Goal: Transaction & Acquisition: Purchase product/service

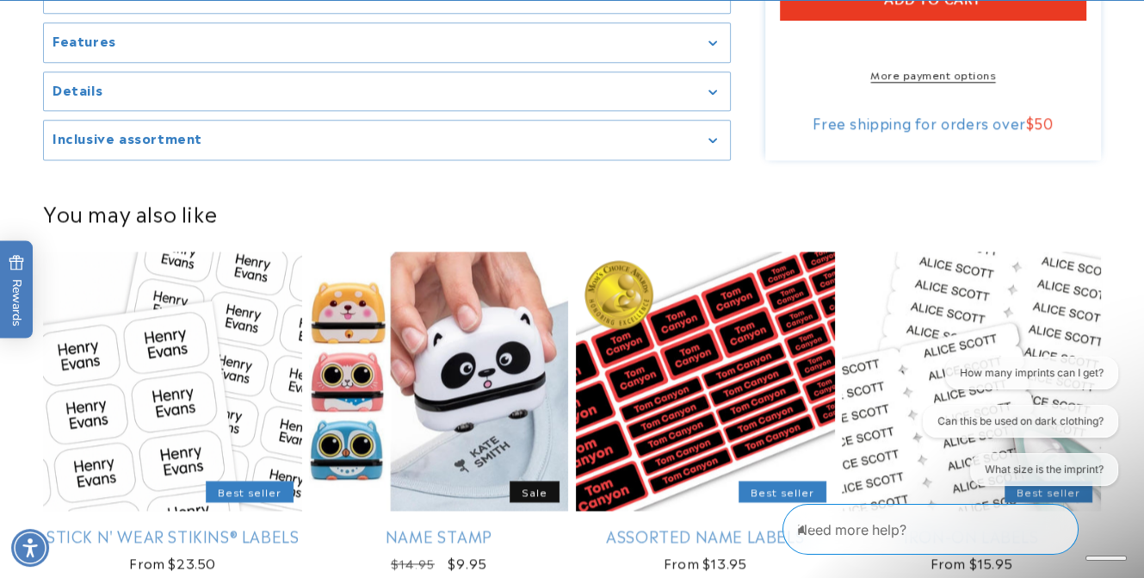
scroll to position [1689, 0]
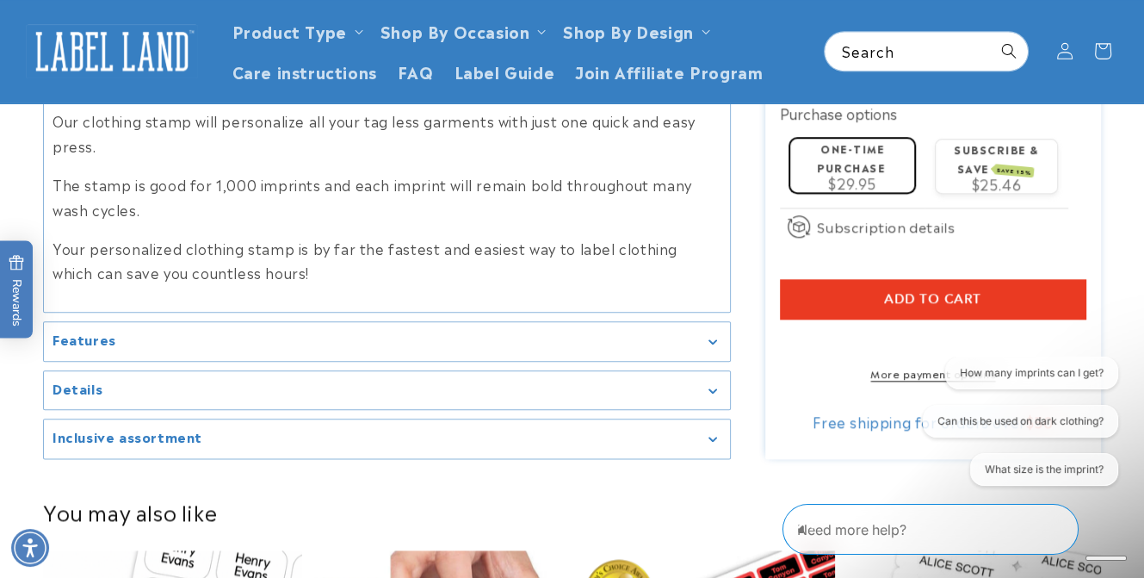
click at [815, 529] on icon "Close conversation starters" at bounding box center [805, 519] width 17 height 17
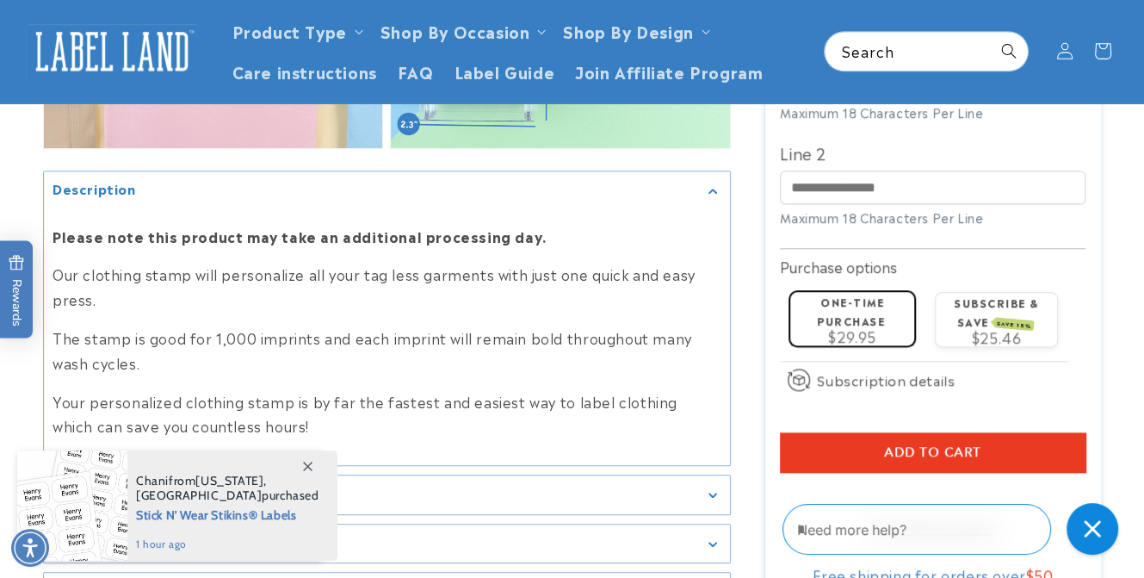
scroll to position [1345, 0]
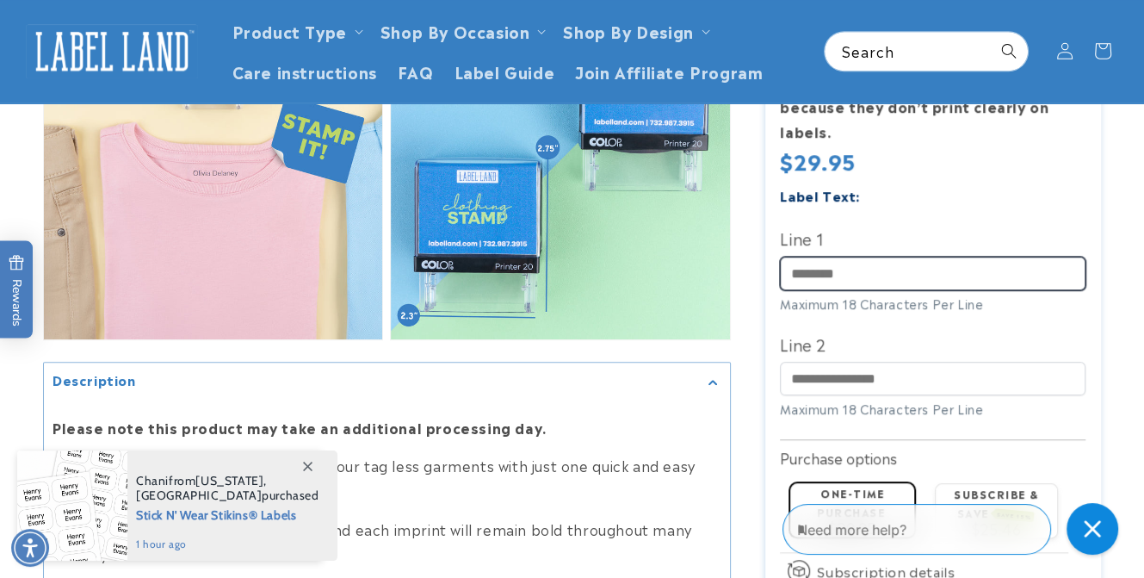
click at [864, 257] on input "Line 1" at bounding box center [933, 274] width 306 height 34
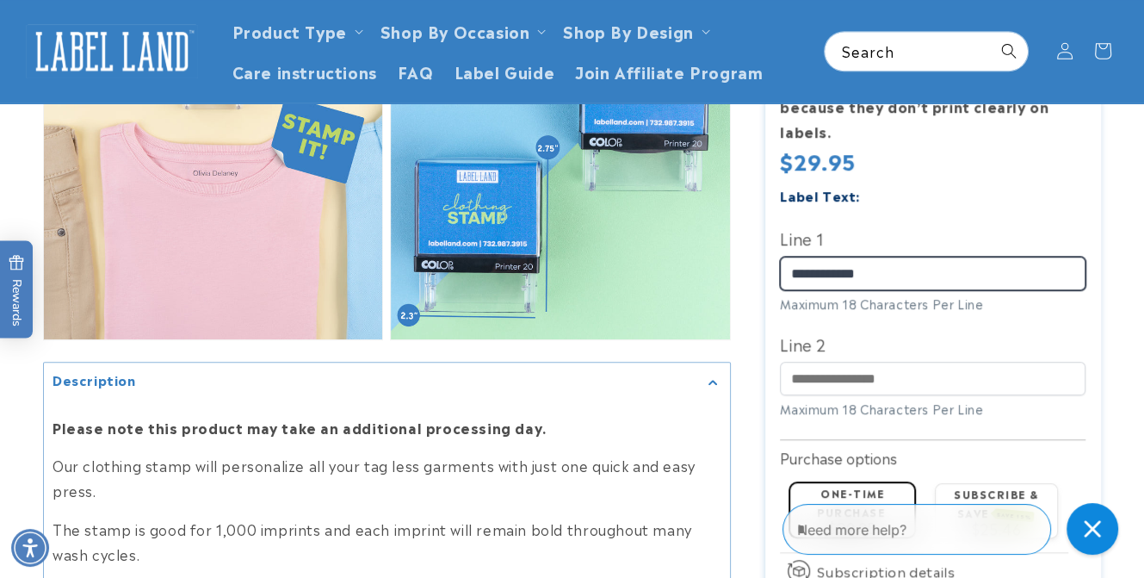
type input "**********"
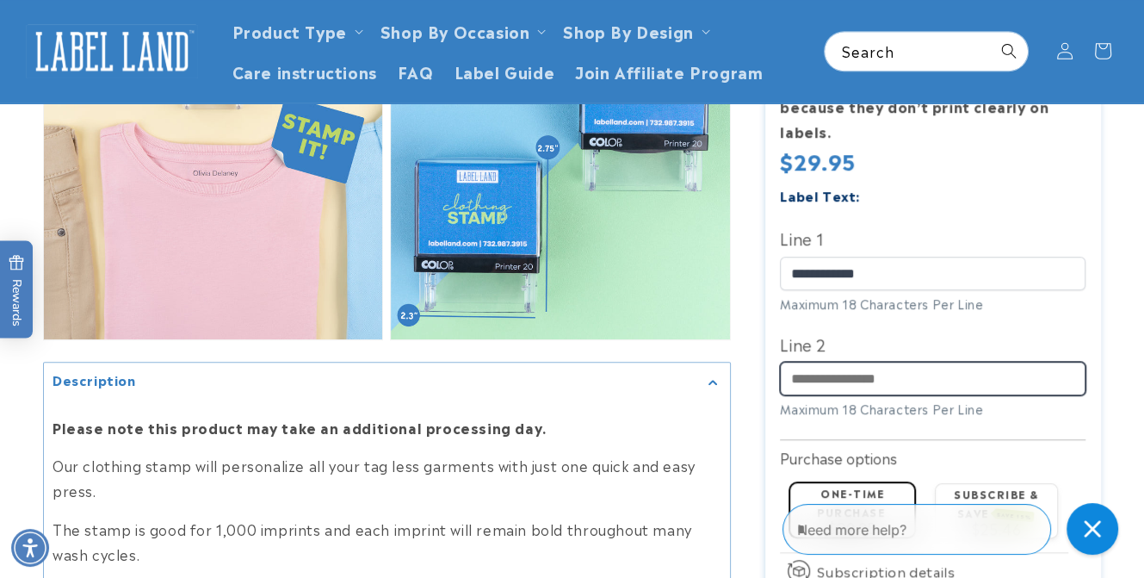
click at [834, 362] on input "Line 2" at bounding box center [933, 379] width 306 height 34
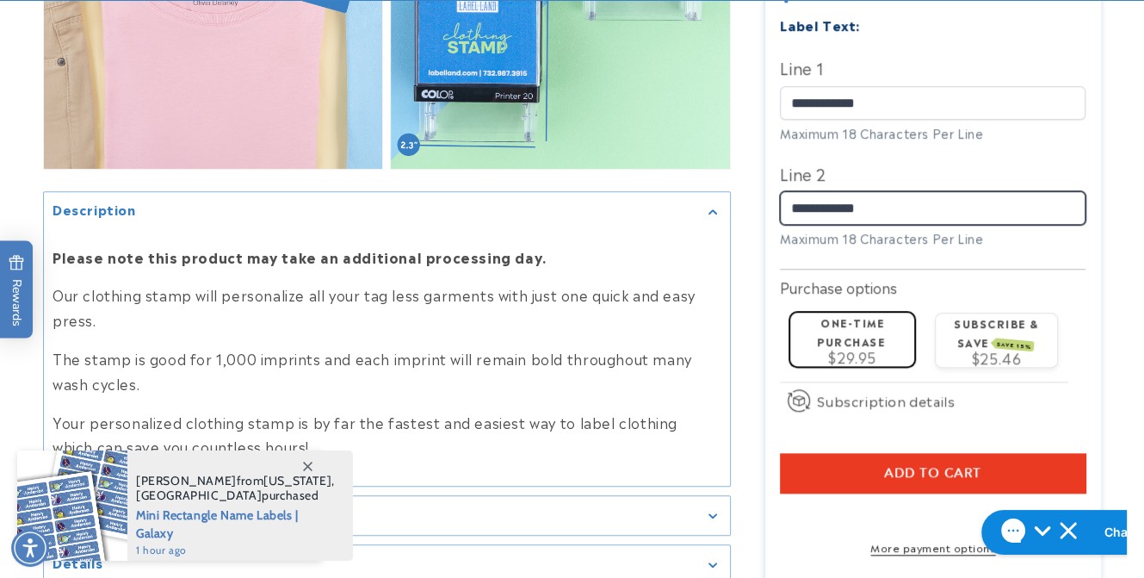
scroll to position [1517, 0]
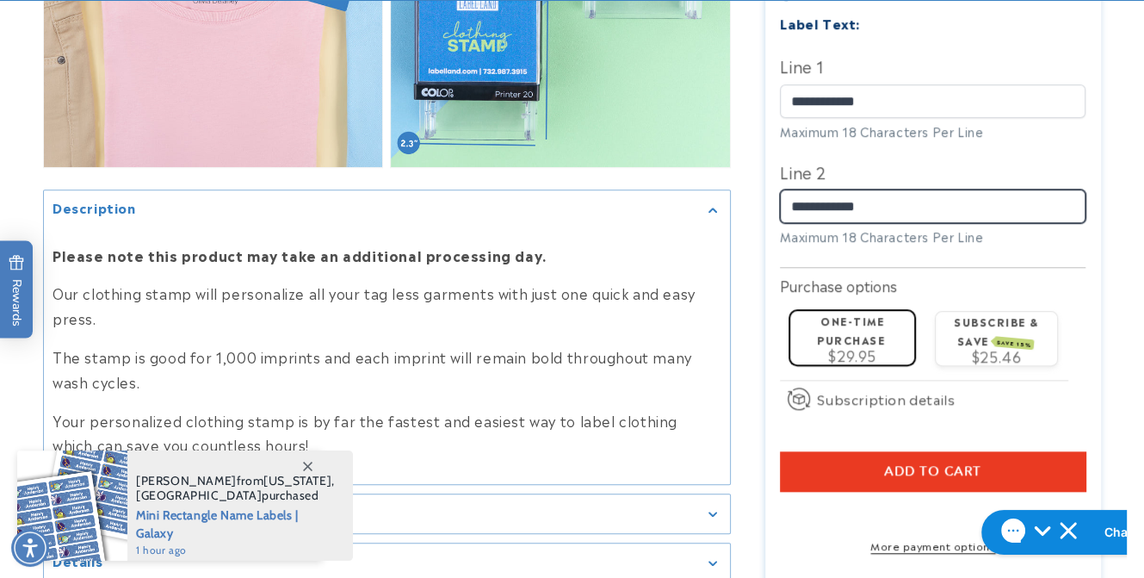
type input "**********"
click at [813, 322] on div "One-time purchase $29.95" at bounding box center [852, 336] width 111 height 51
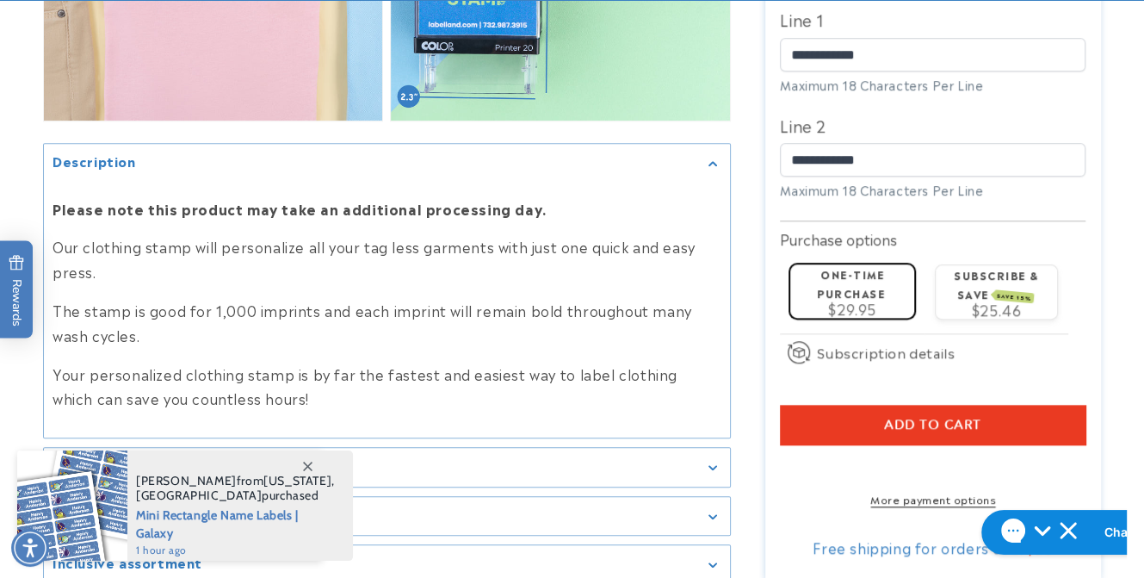
scroll to position [1603, 0]
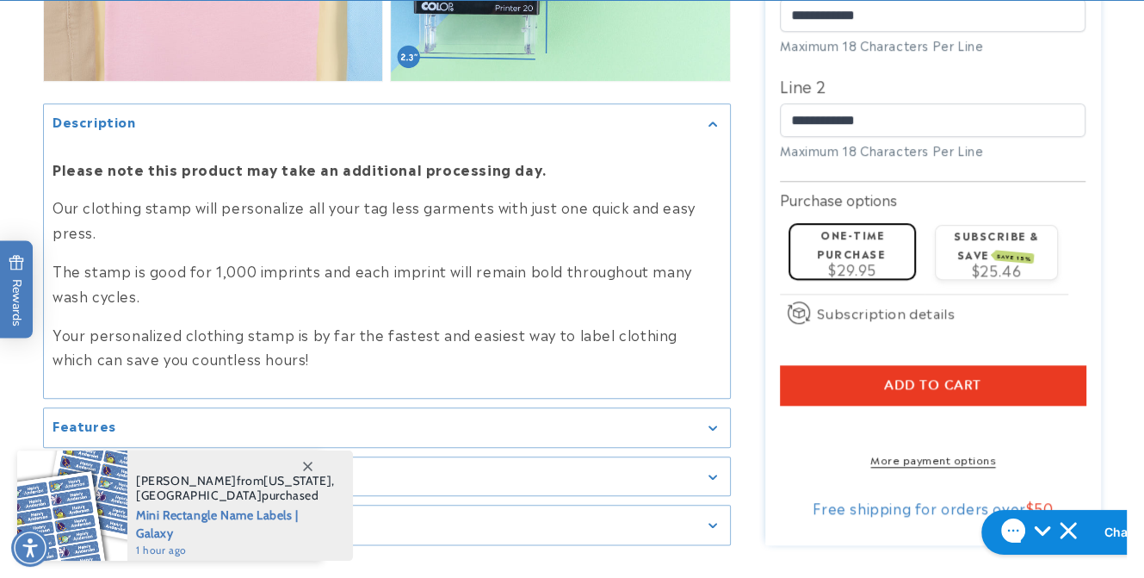
click at [879, 364] on button "Add to cart" at bounding box center [933, 384] width 306 height 40
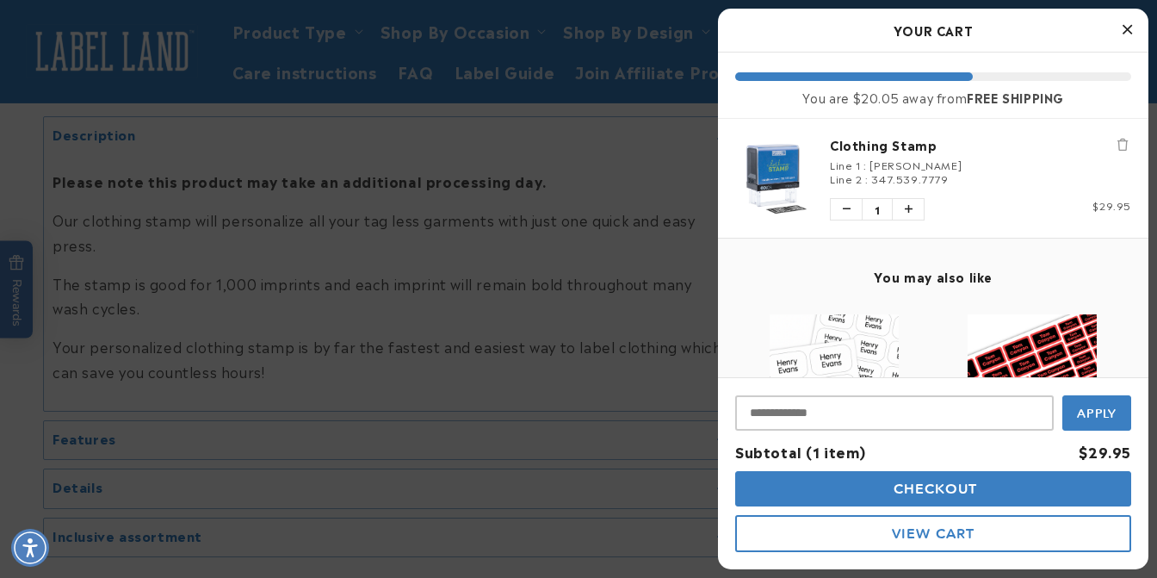
click at [1132, 31] on button "Close Cart" at bounding box center [1127, 30] width 26 height 26
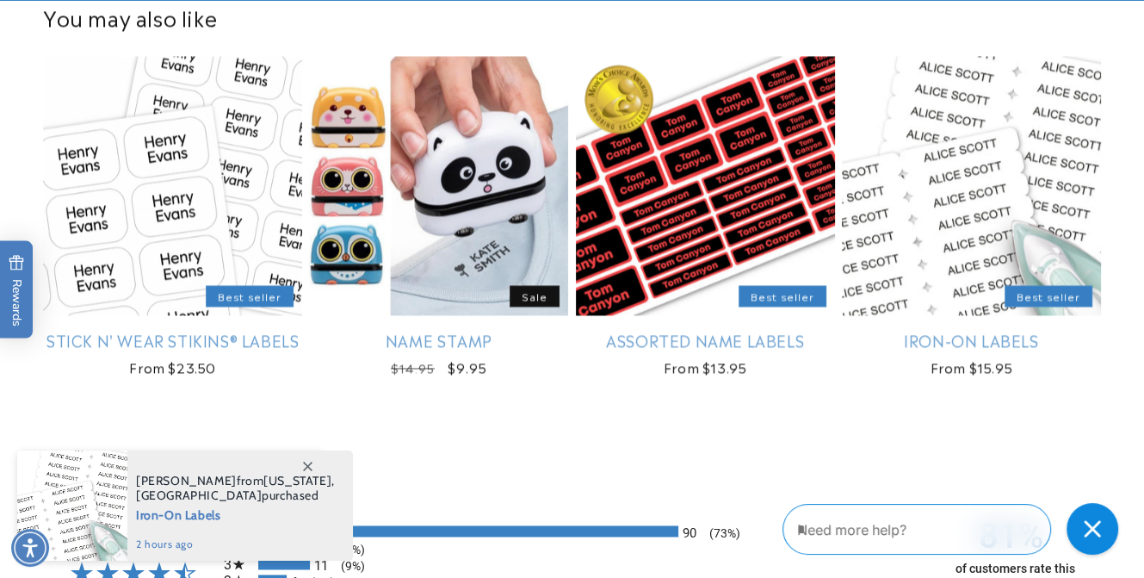
scroll to position [2206, 0]
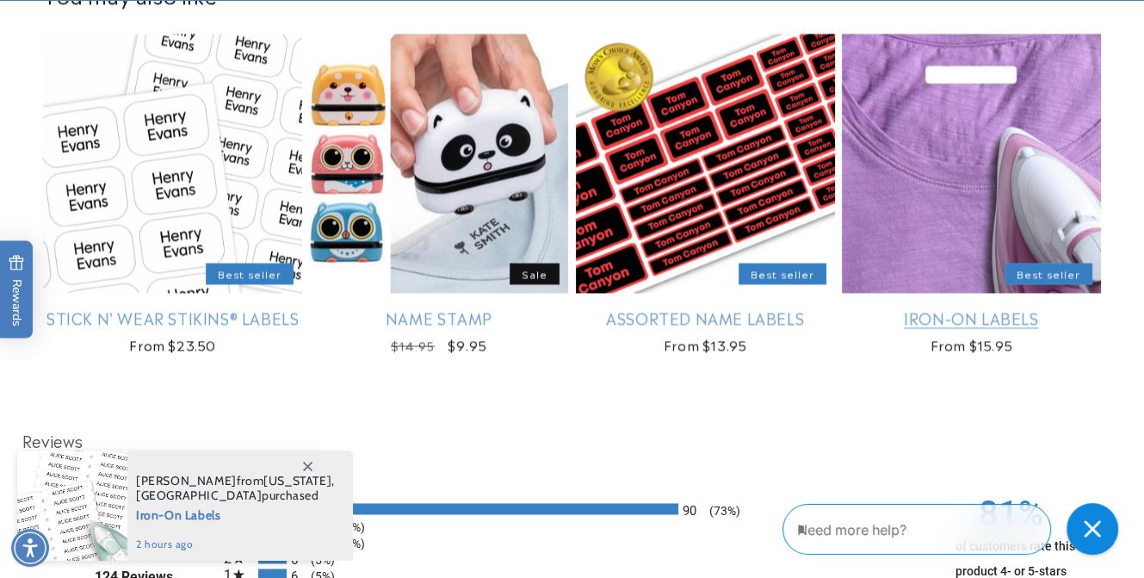
click at [958, 313] on link "Iron-On Labels" at bounding box center [971, 317] width 259 height 20
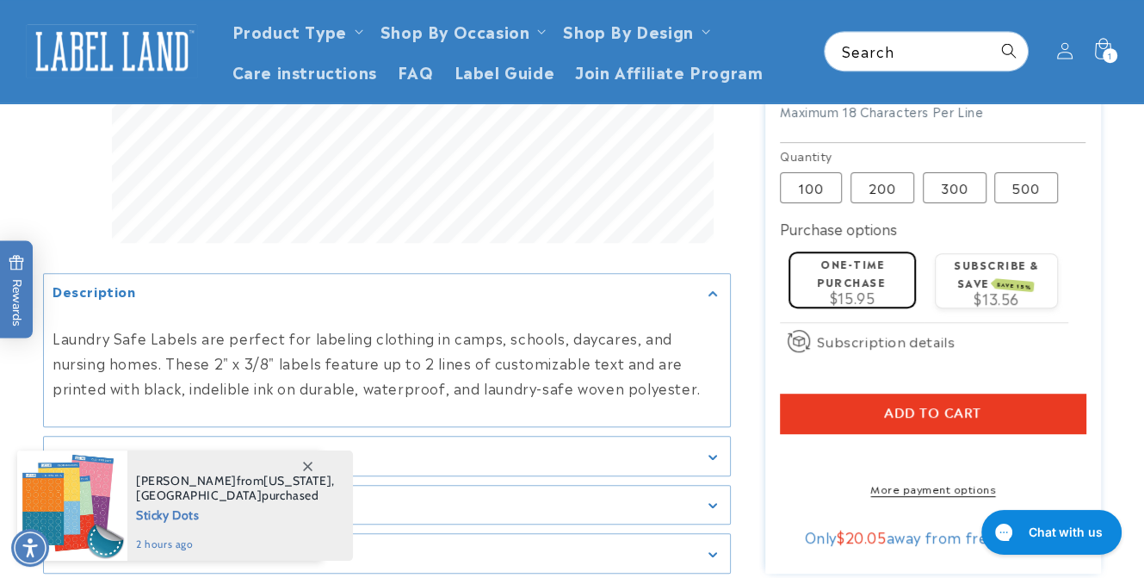
scroll to position [517, 0]
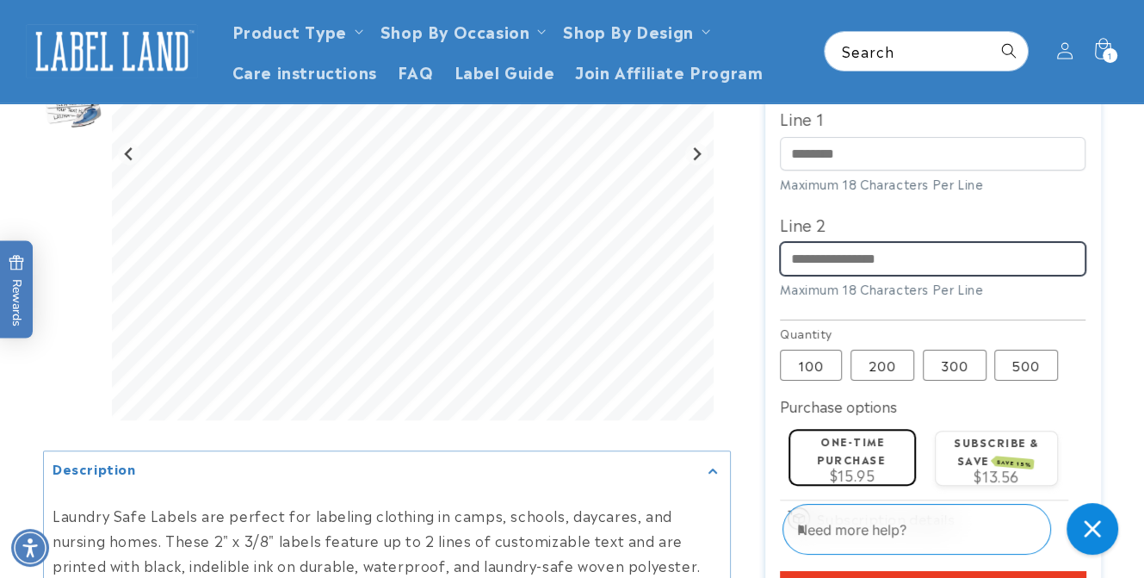
click at [846, 256] on input "Line 2" at bounding box center [933, 259] width 306 height 34
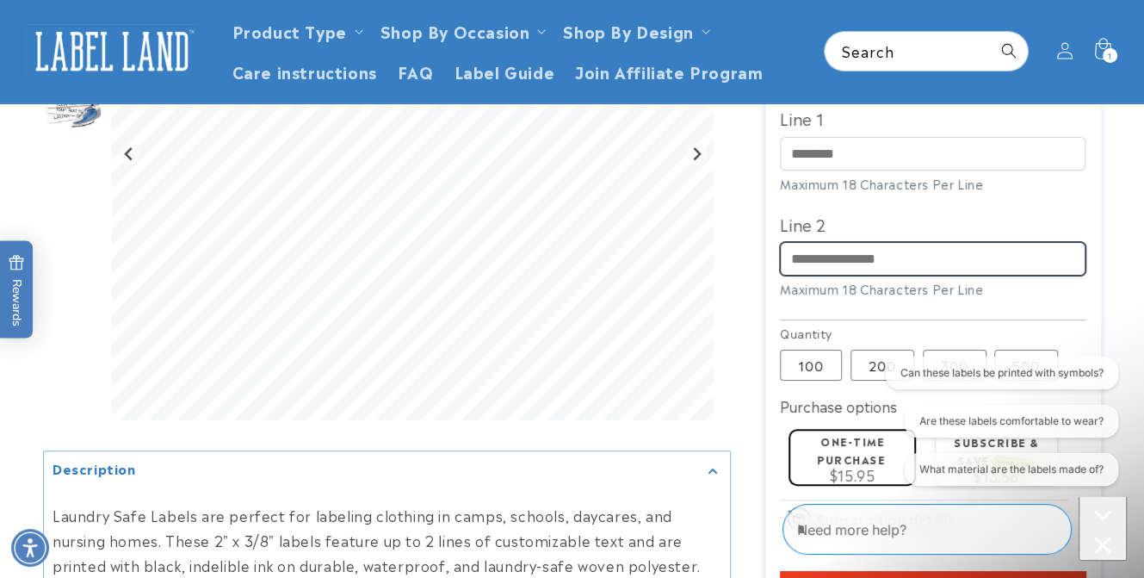
scroll to position [0, 0]
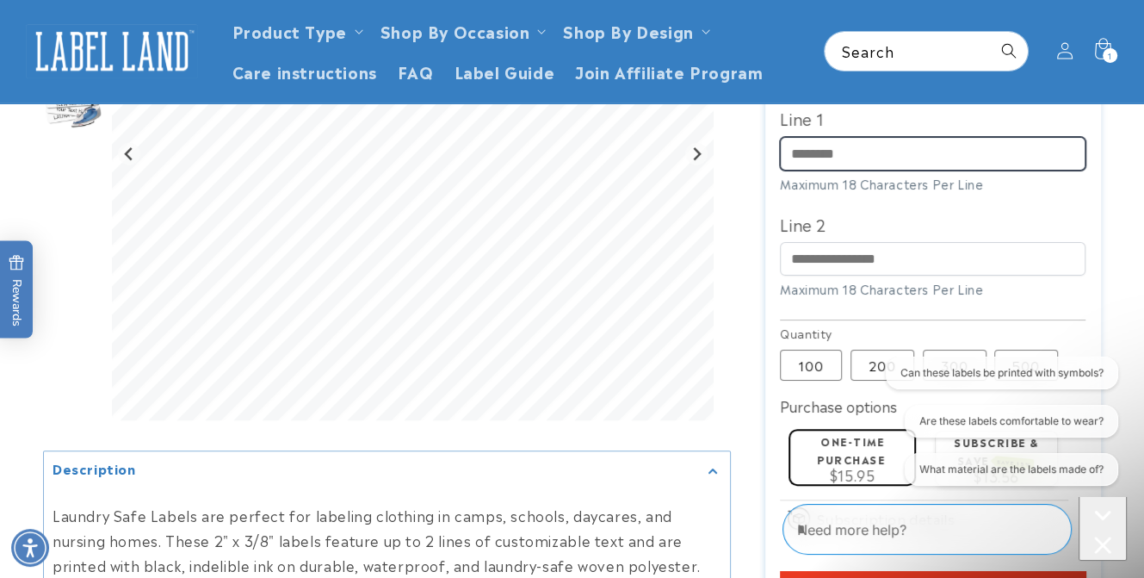
click at [839, 152] on input "Line 1" at bounding box center [933, 154] width 306 height 34
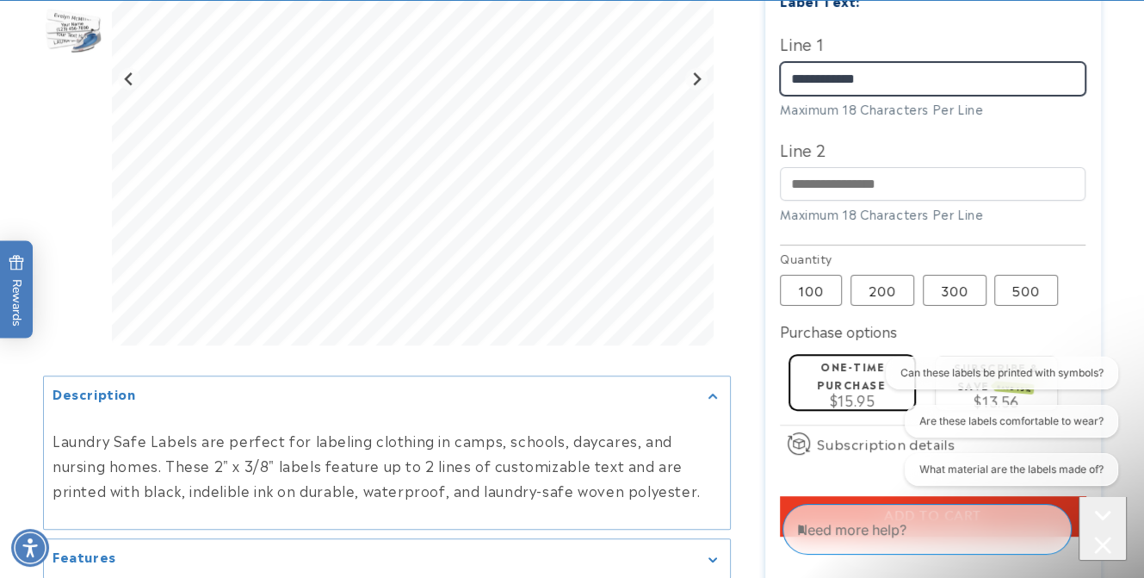
scroll to position [689, 0]
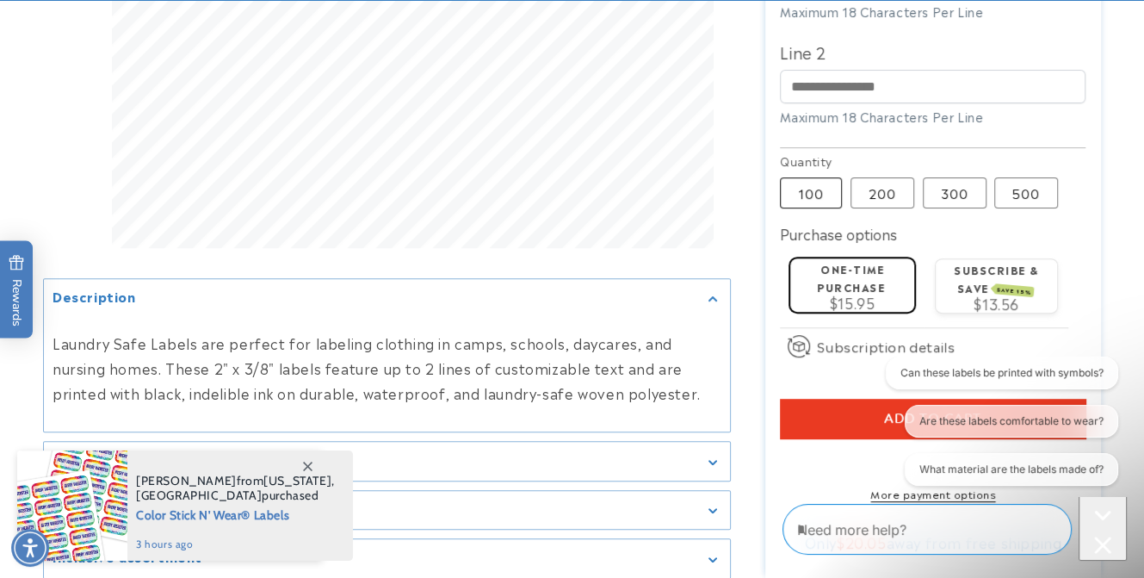
type input "**********"
click at [817, 189] on label "100 Variant sold out or unavailable" at bounding box center [811, 192] width 62 height 31
click at [839, 276] on label "One-time purchase" at bounding box center [851, 278] width 68 height 34
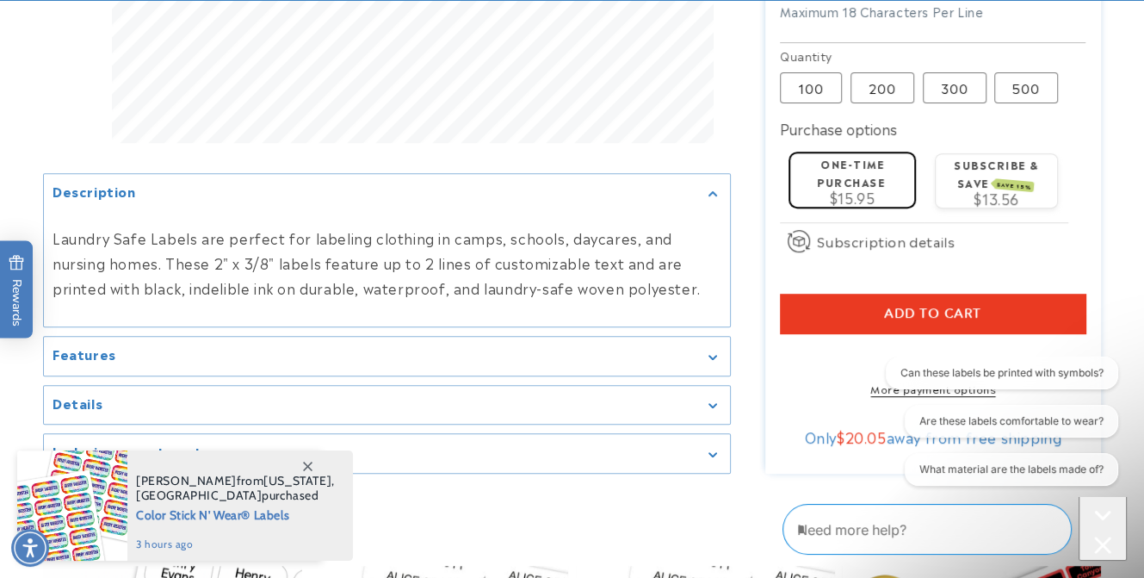
scroll to position [861, 0]
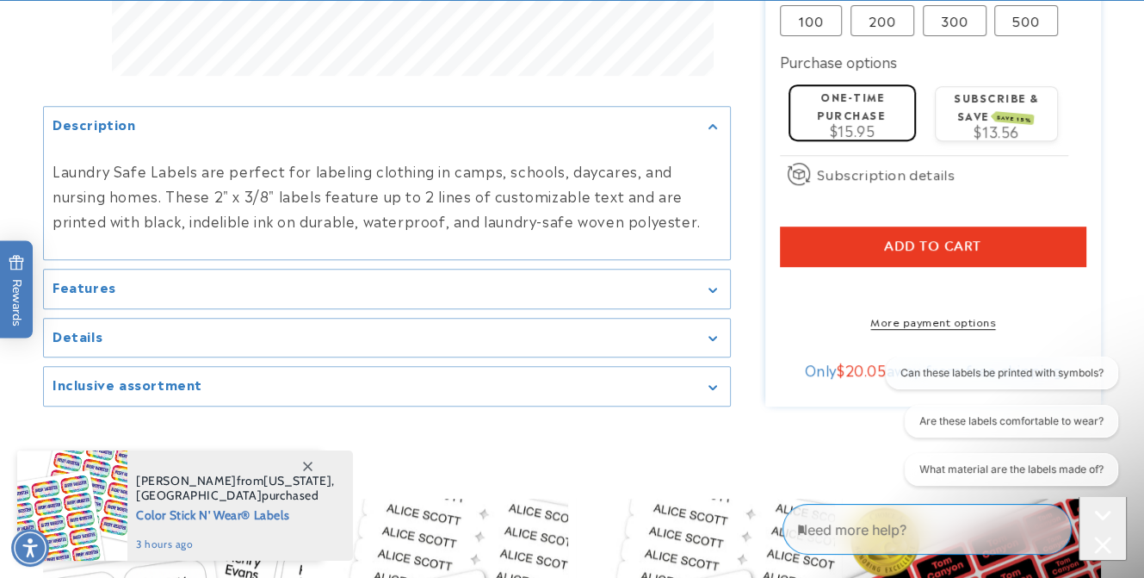
click at [944, 245] on span "Add to cart" at bounding box center [932, 246] width 97 height 15
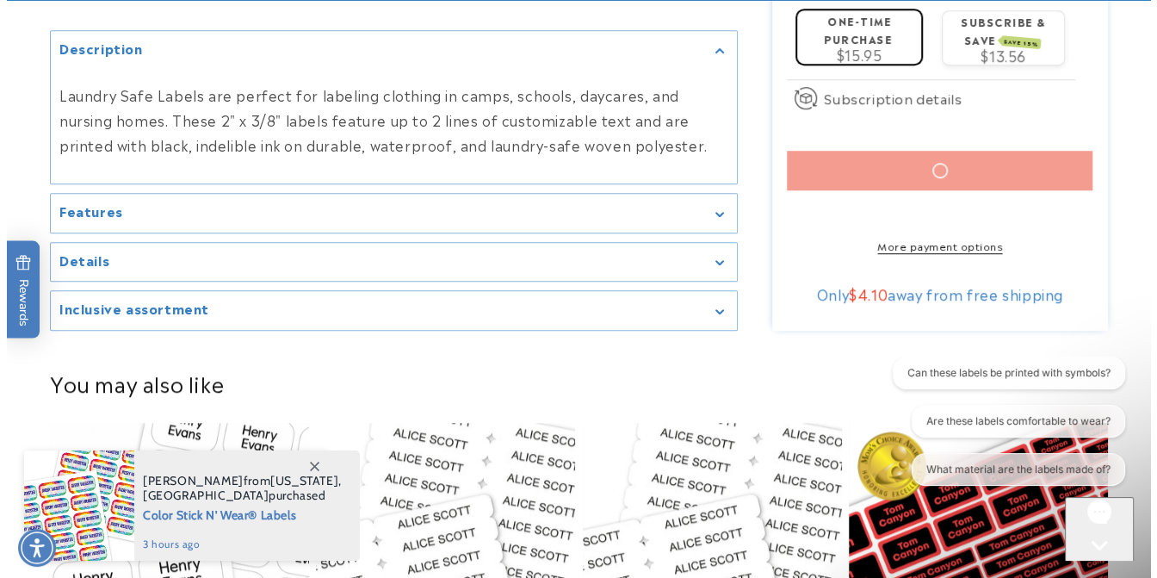
scroll to position [1033, 0]
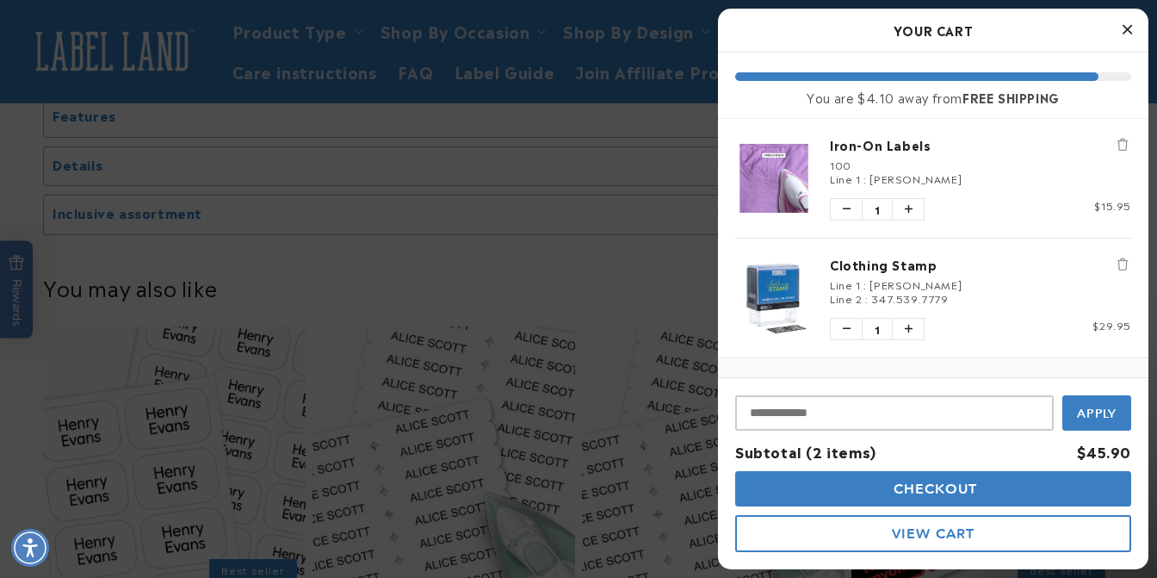
click at [883, 485] on button "Checkout" at bounding box center [933, 488] width 396 height 35
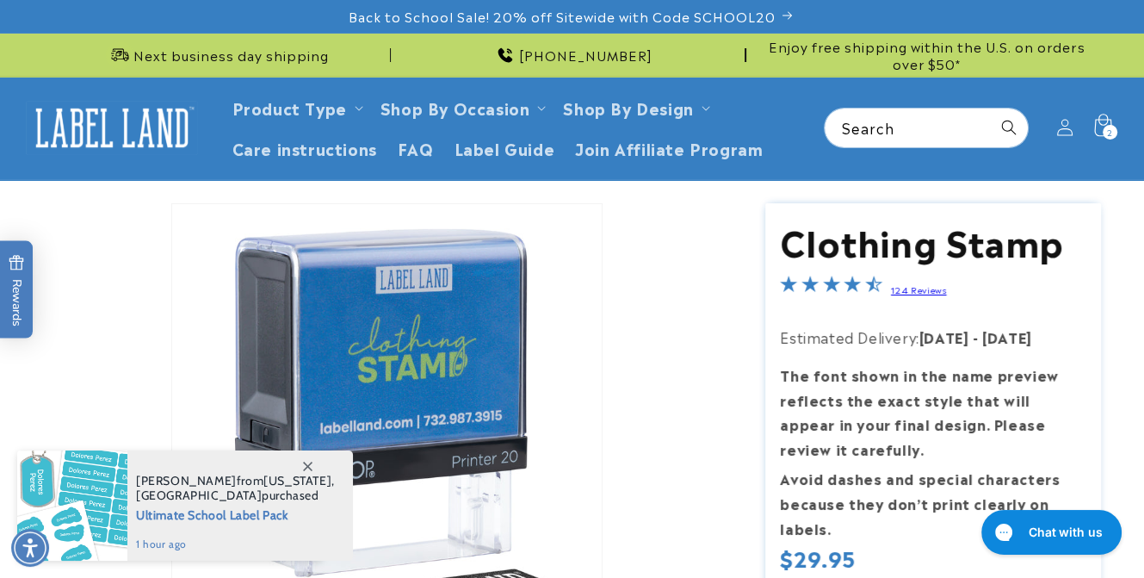
click at [1107, 127] on span "2" at bounding box center [1110, 132] width 6 height 15
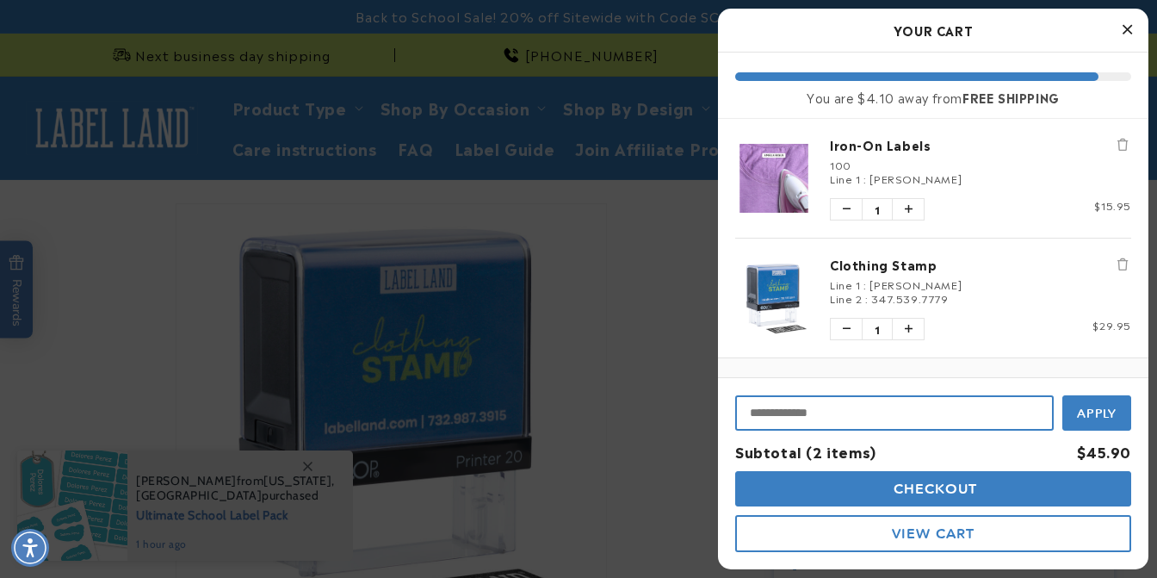
click at [795, 412] on input "Input Discount" at bounding box center [894, 412] width 319 height 35
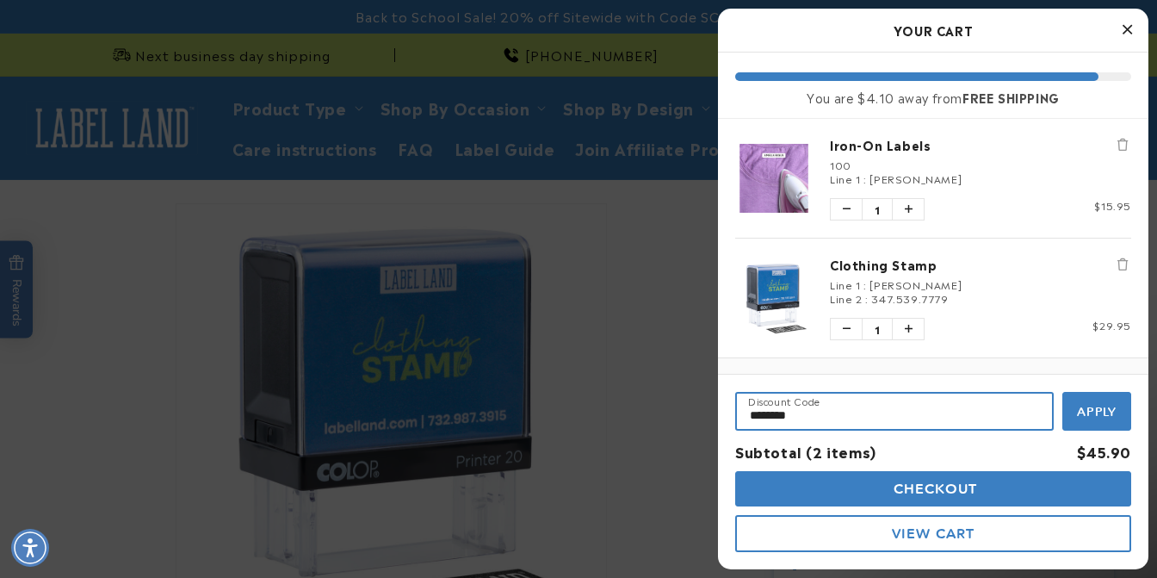
type input "********"
click at [1103, 405] on span "Apply" at bounding box center [1097, 411] width 40 height 15
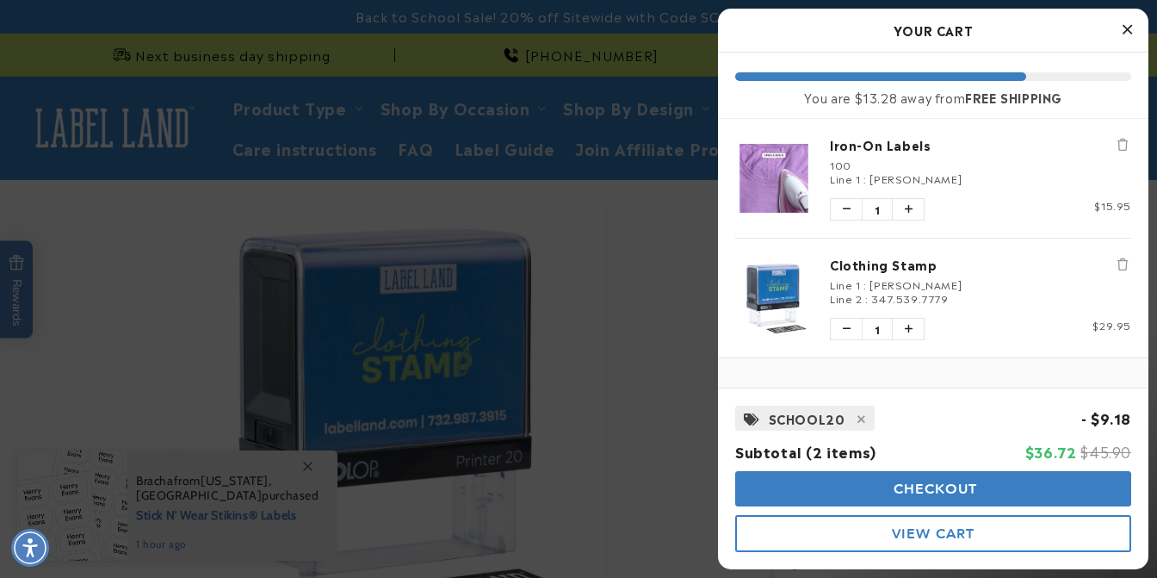
click at [932, 484] on span "Checkout" at bounding box center [934, 488] width 89 height 16
